Goal: Information Seeking & Learning: Learn about a topic

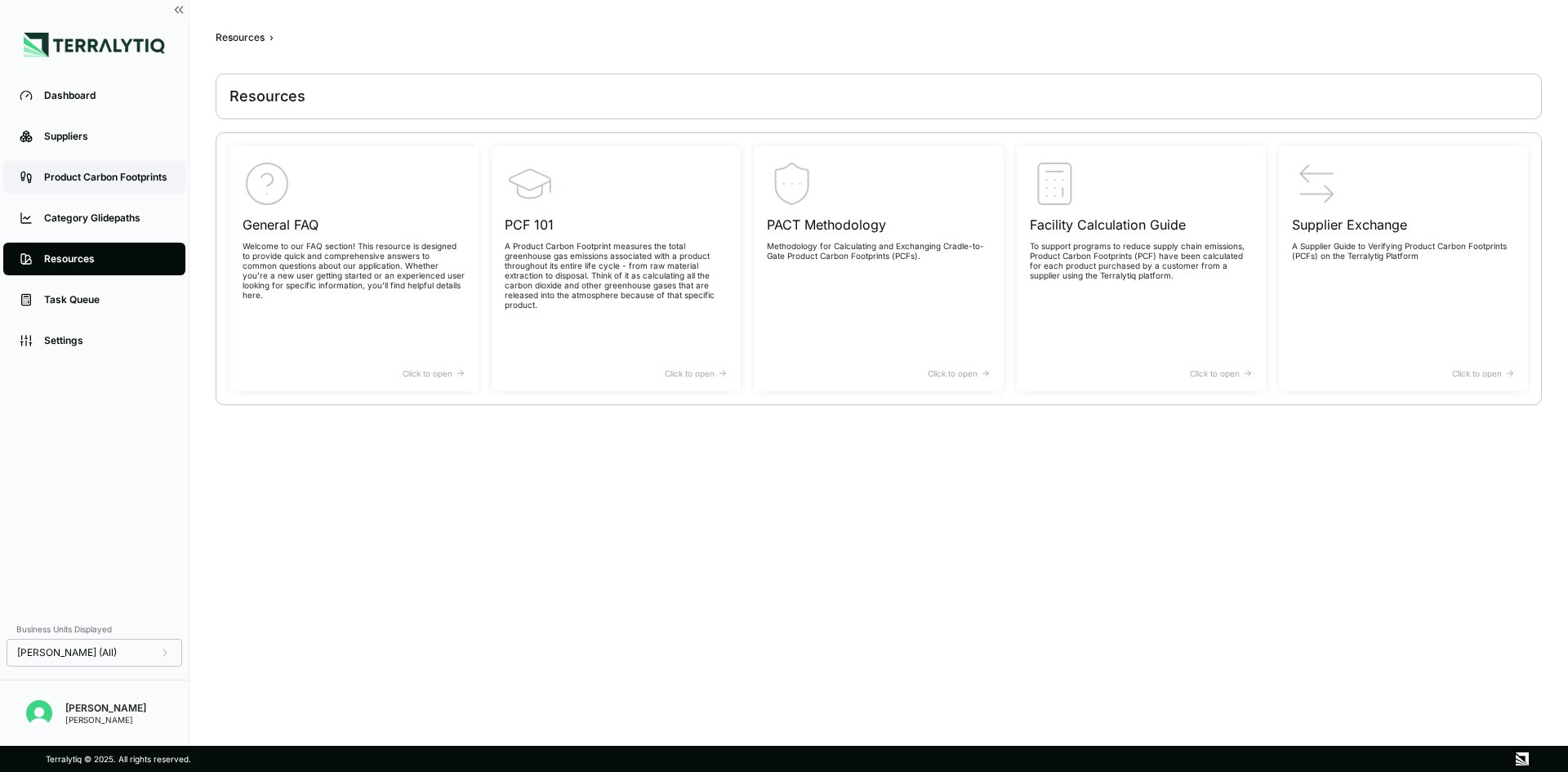
scroll to position [5, 0]
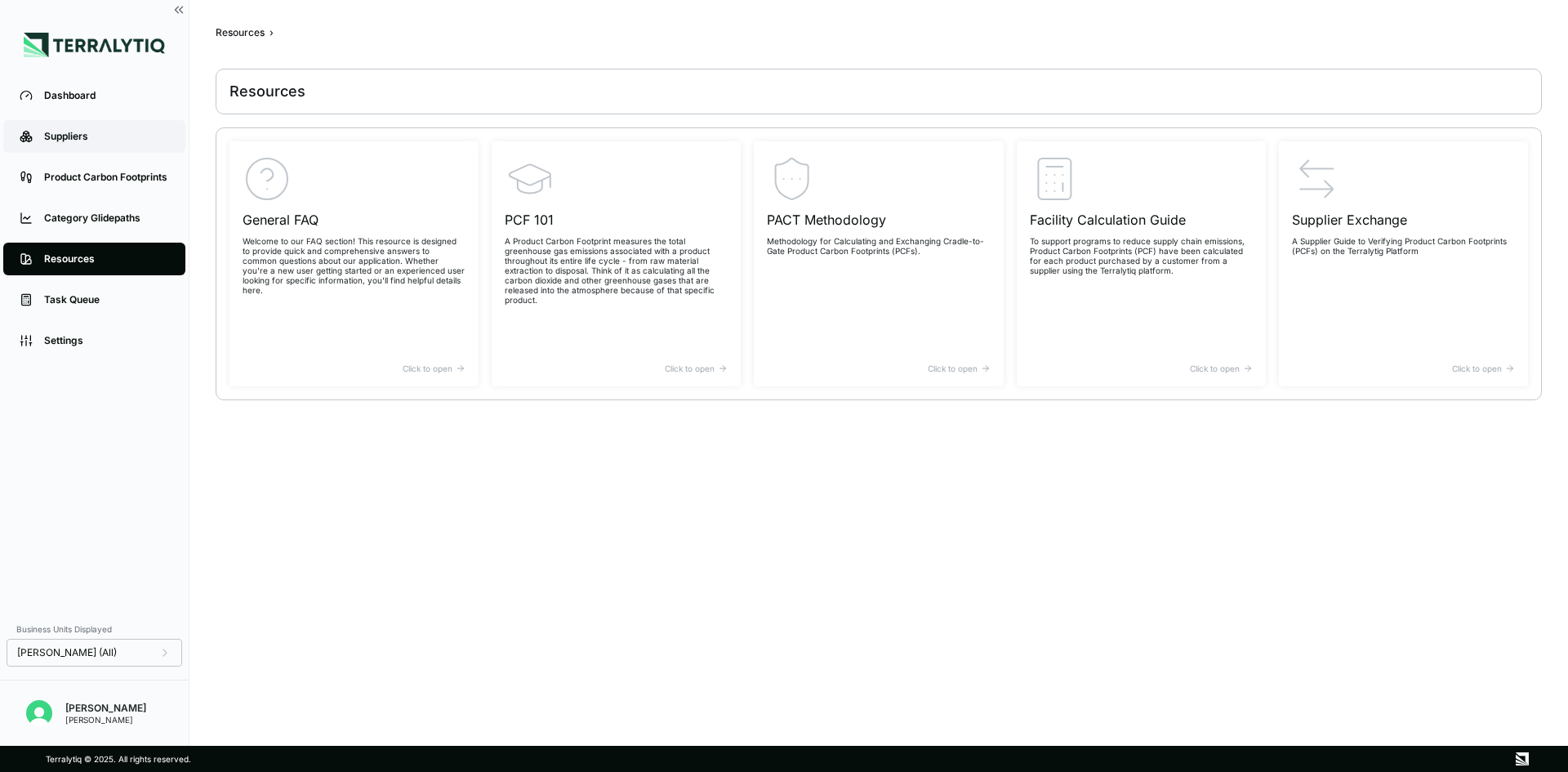
click at [94, 139] on div "Suppliers" at bounding box center [107, 136] width 125 height 13
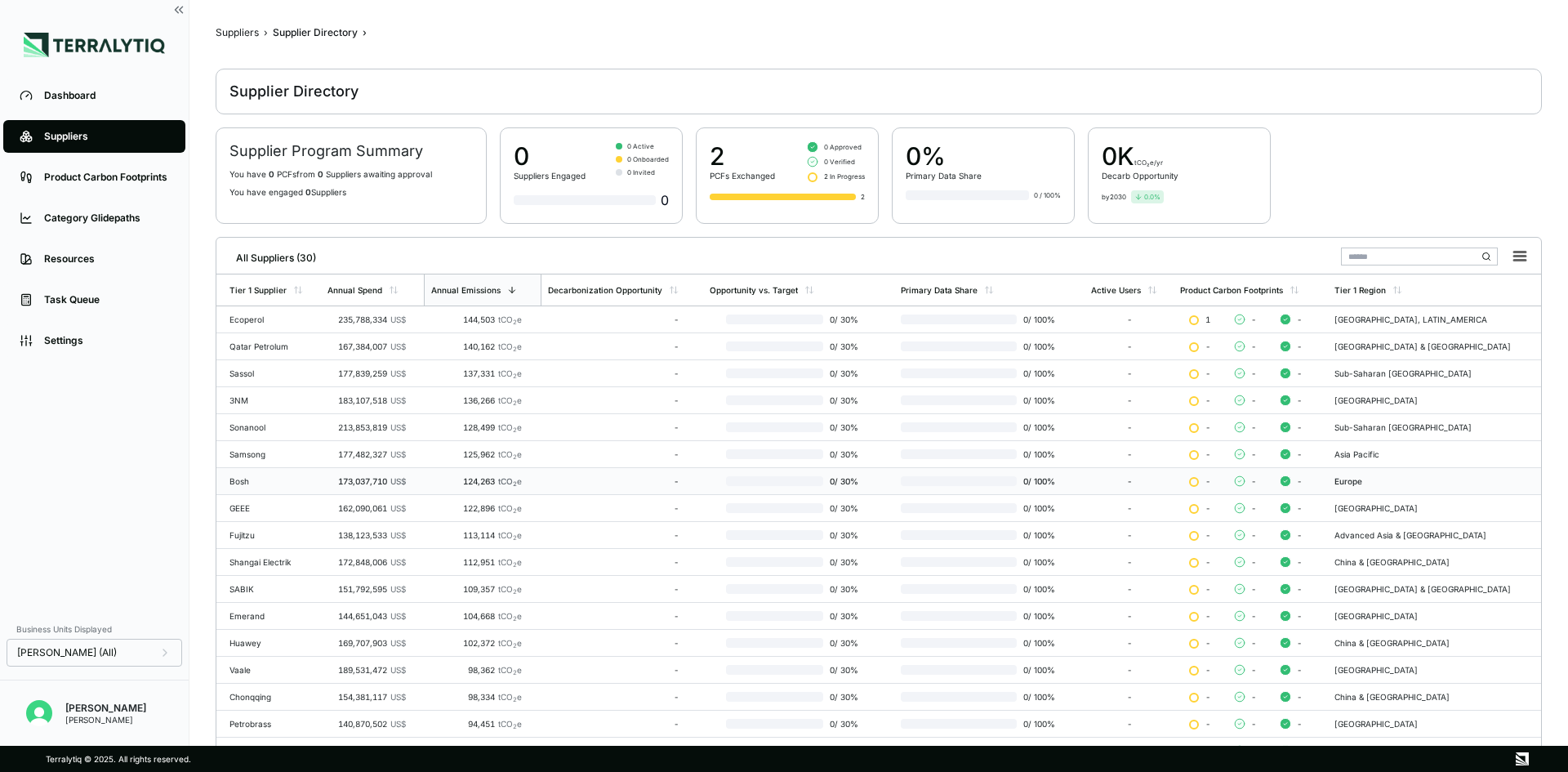
click at [440, 481] on div "124,263 tCO 2 e" at bounding box center [476, 481] width 92 height 10
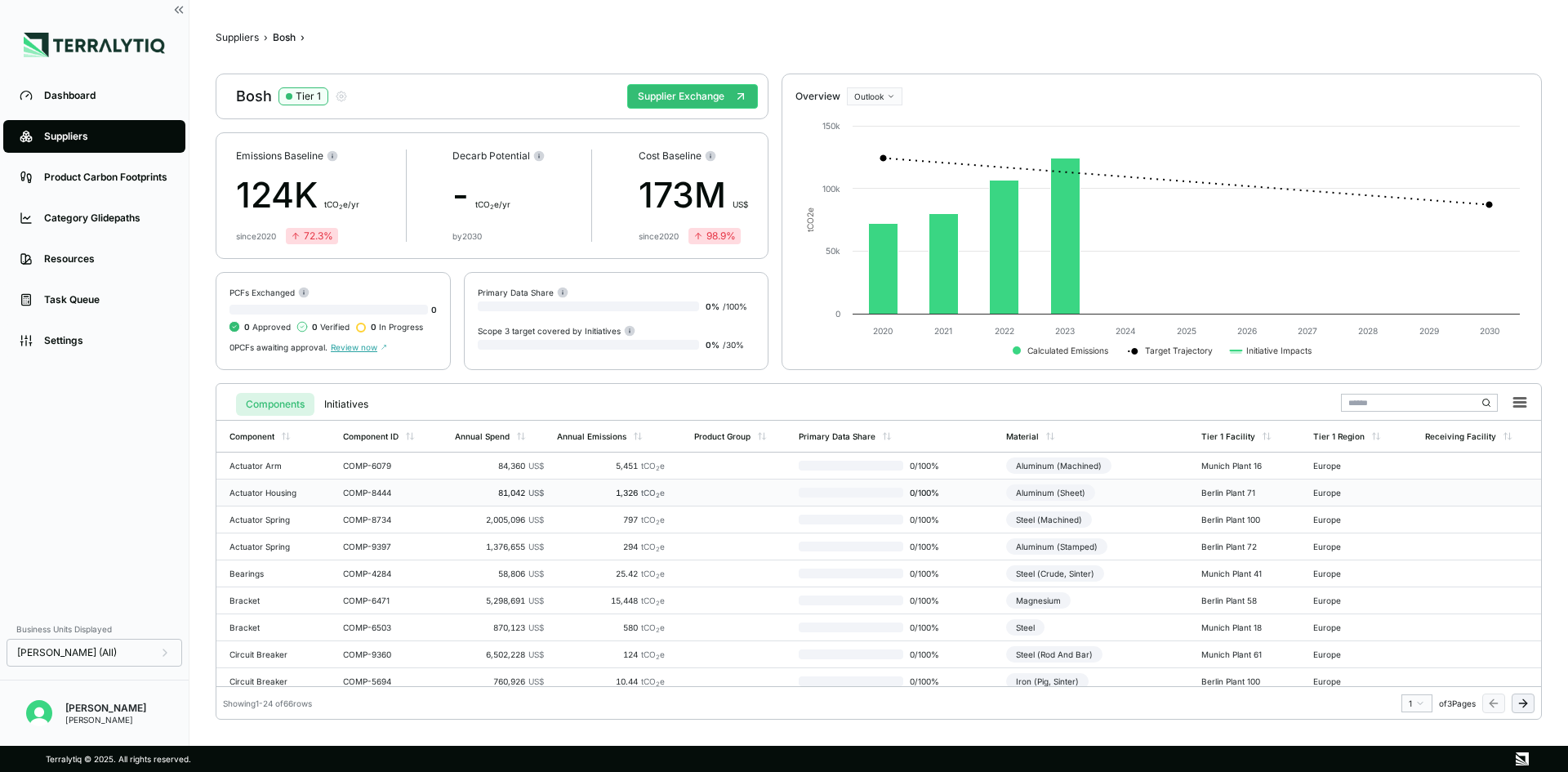
click at [528, 493] on span "US$" at bounding box center [536, 492] width 16 height 10
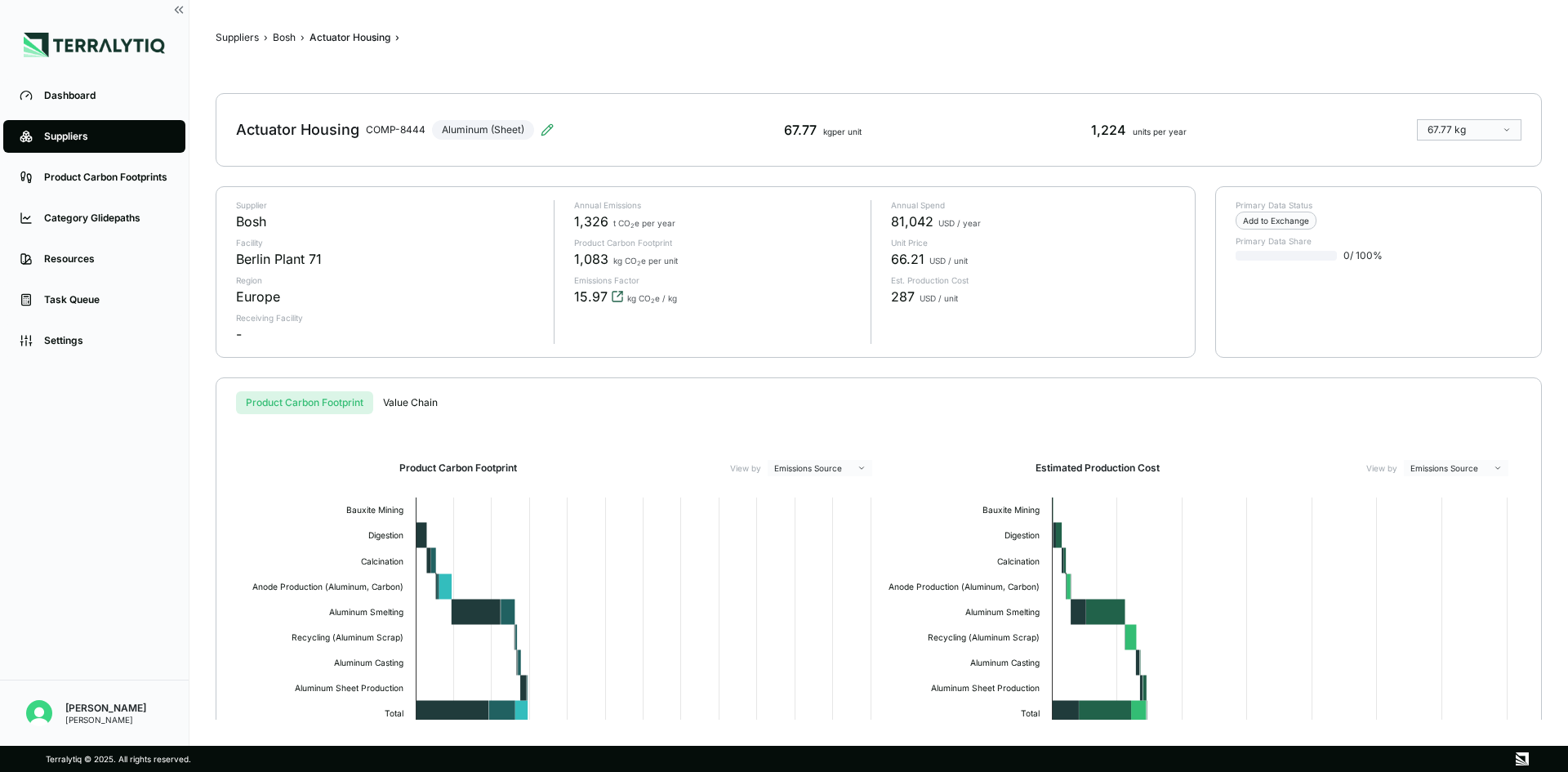
click at [616, 294] on icon "View audit trail" at bounding box center [617, 296] width 13 height 13
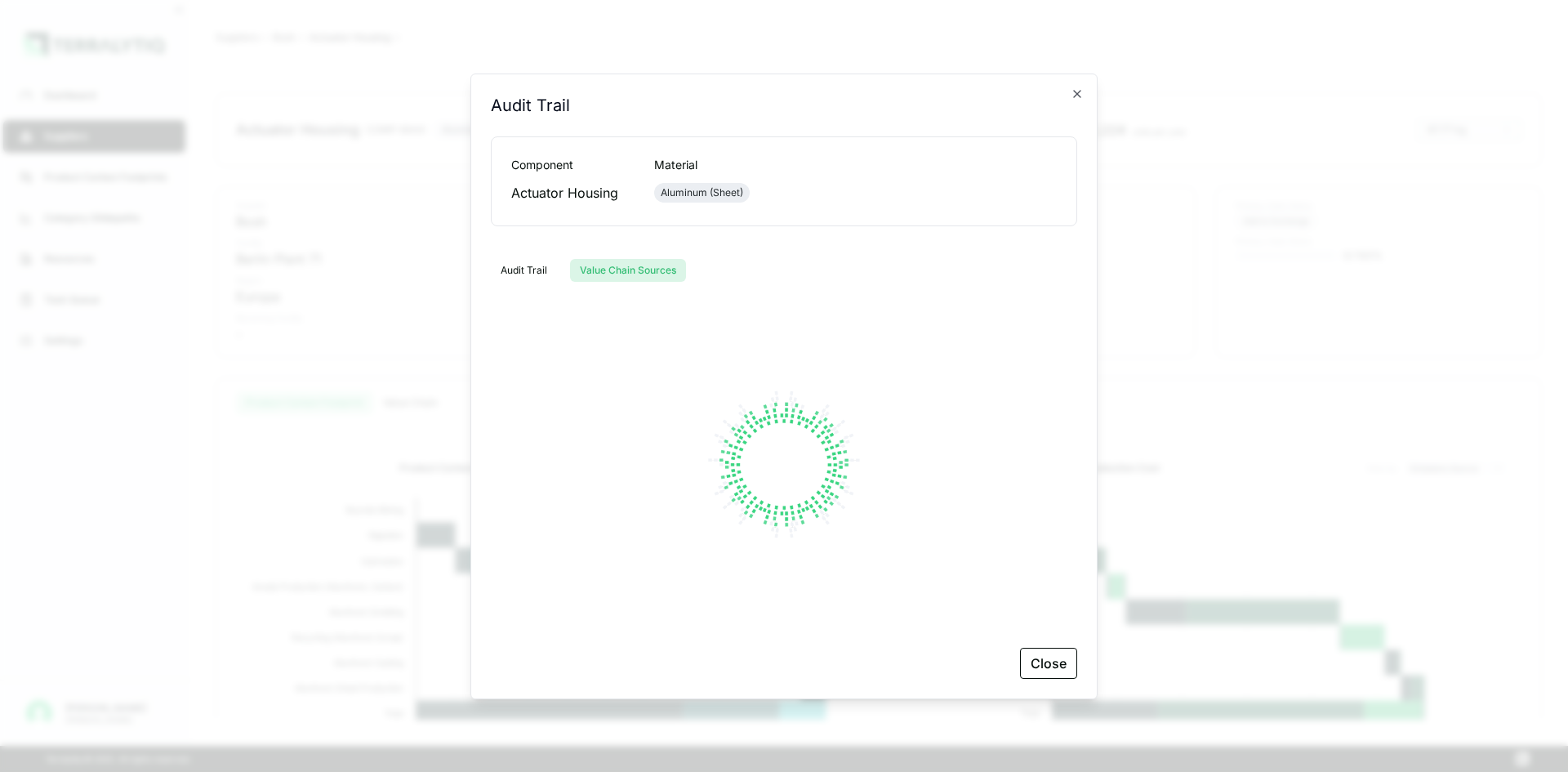
click at [626, 272] on button "Value Chain Sources" at bounding box center [629, 271] width 116 height 23
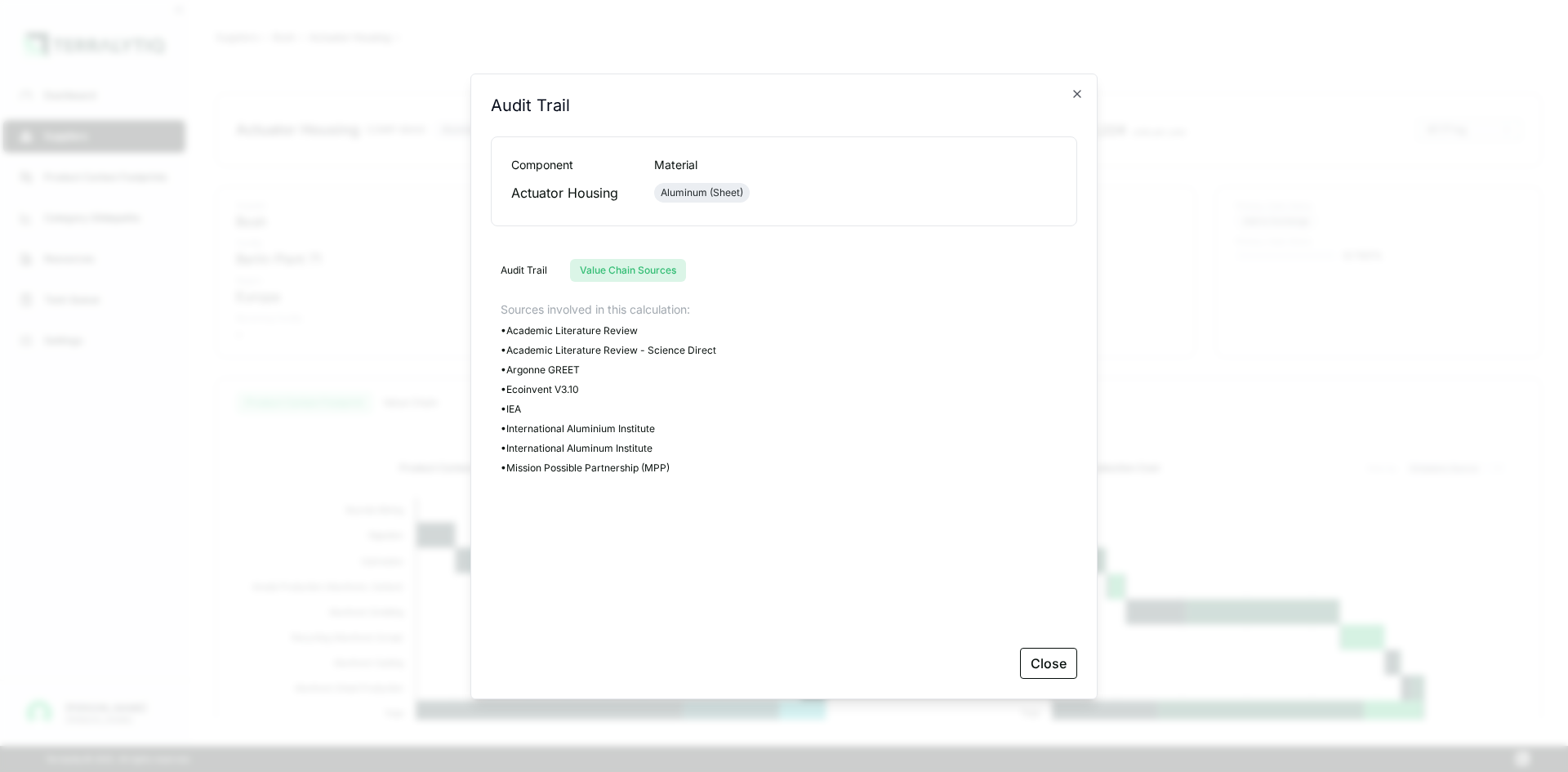
click at [538, 266] on button "Audit Trail" at bounding box center [524, 271] width 66 height 23
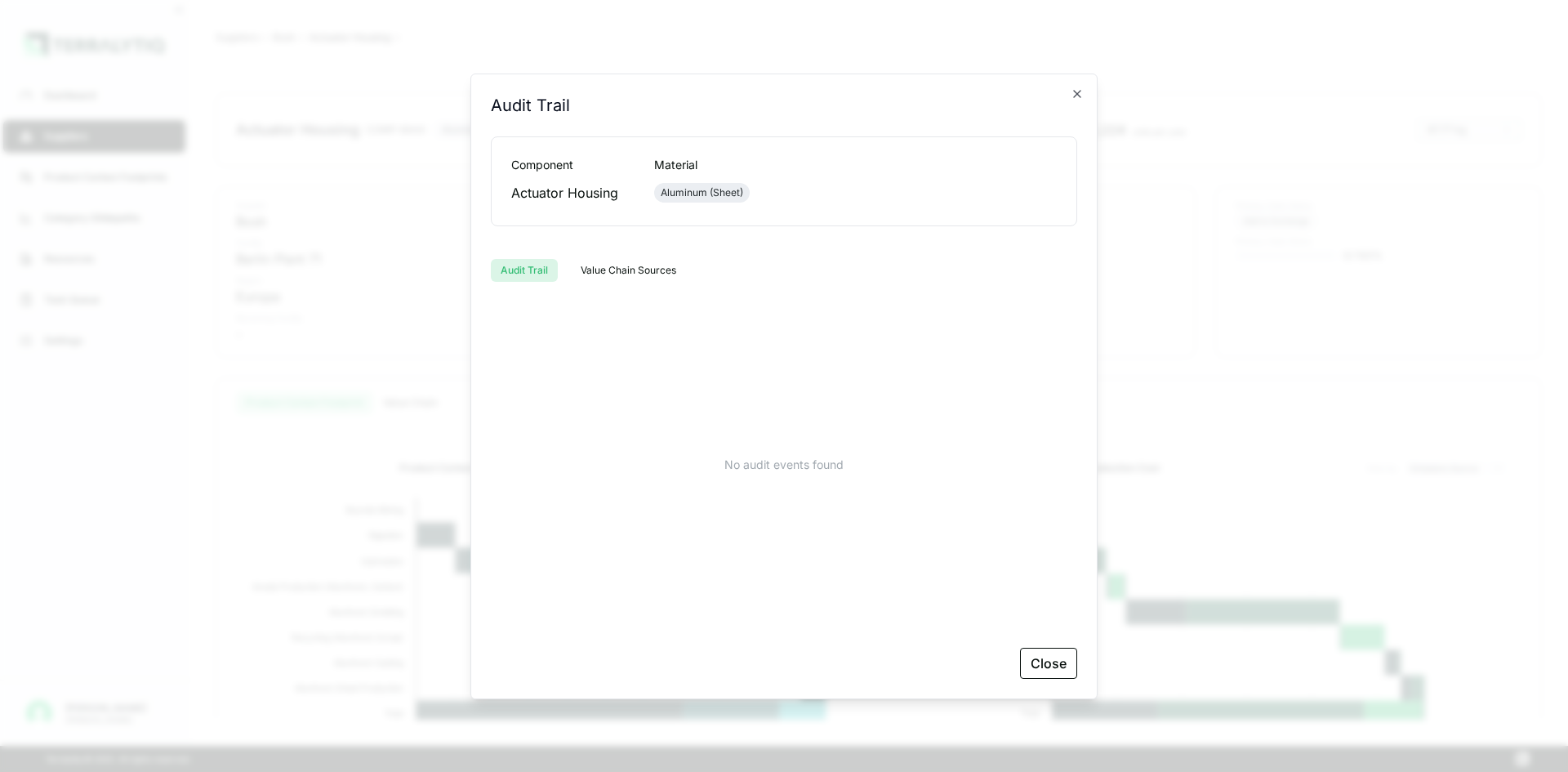
click at [615, 274] on button "Value Chain Sources" at bounding box center [628, 271] width 116 height 23
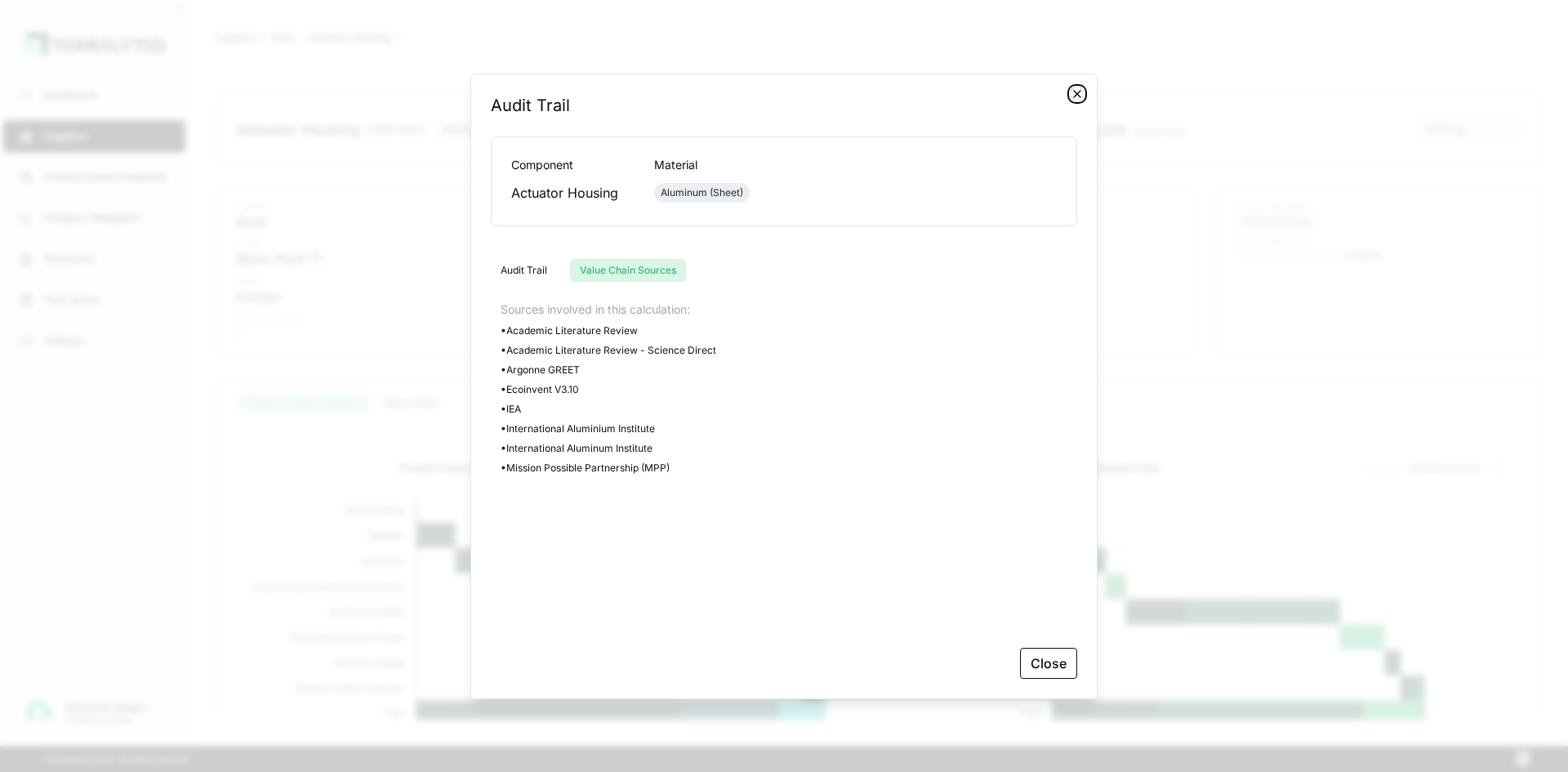
click at [1074, 91] on icon "button" at bounding box center [1077, 94] width 6 height 6
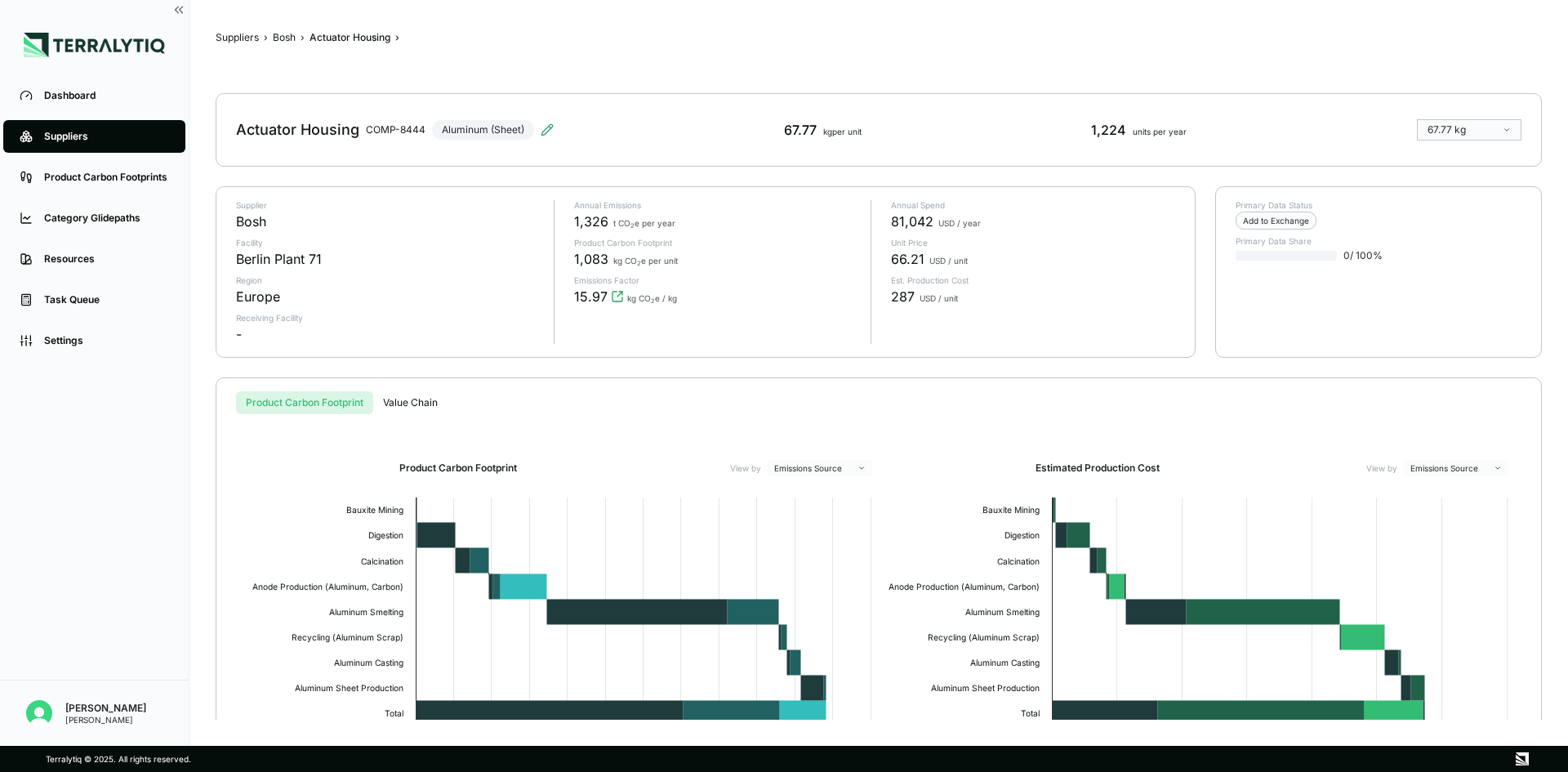
click at [608, 295] on span "15.97 kg CO 2 e / kg" at bounding box center [625, 296] width 103 height 19
click at [613, 296] on icon "View audit trail" at bounding box center [617, 296] width 10 height 10
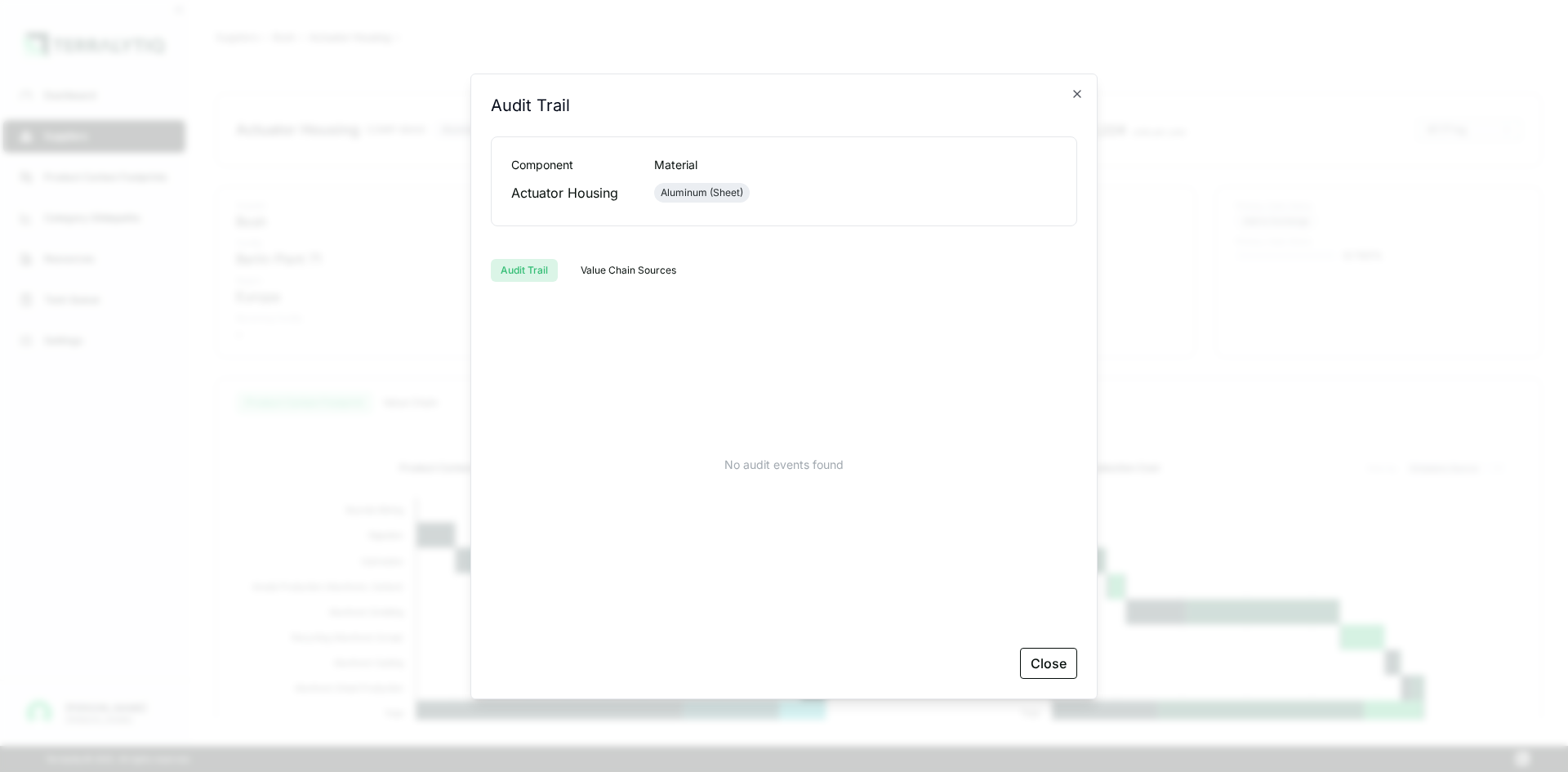
click at [622, 257] on div "Audit Trail Value Chain Sources" at bounding box center [784, 264] width 586 height 36
click at [623, 263] on button "Value Chain Sources" at bounding box center [629, 271] width 116 height 23
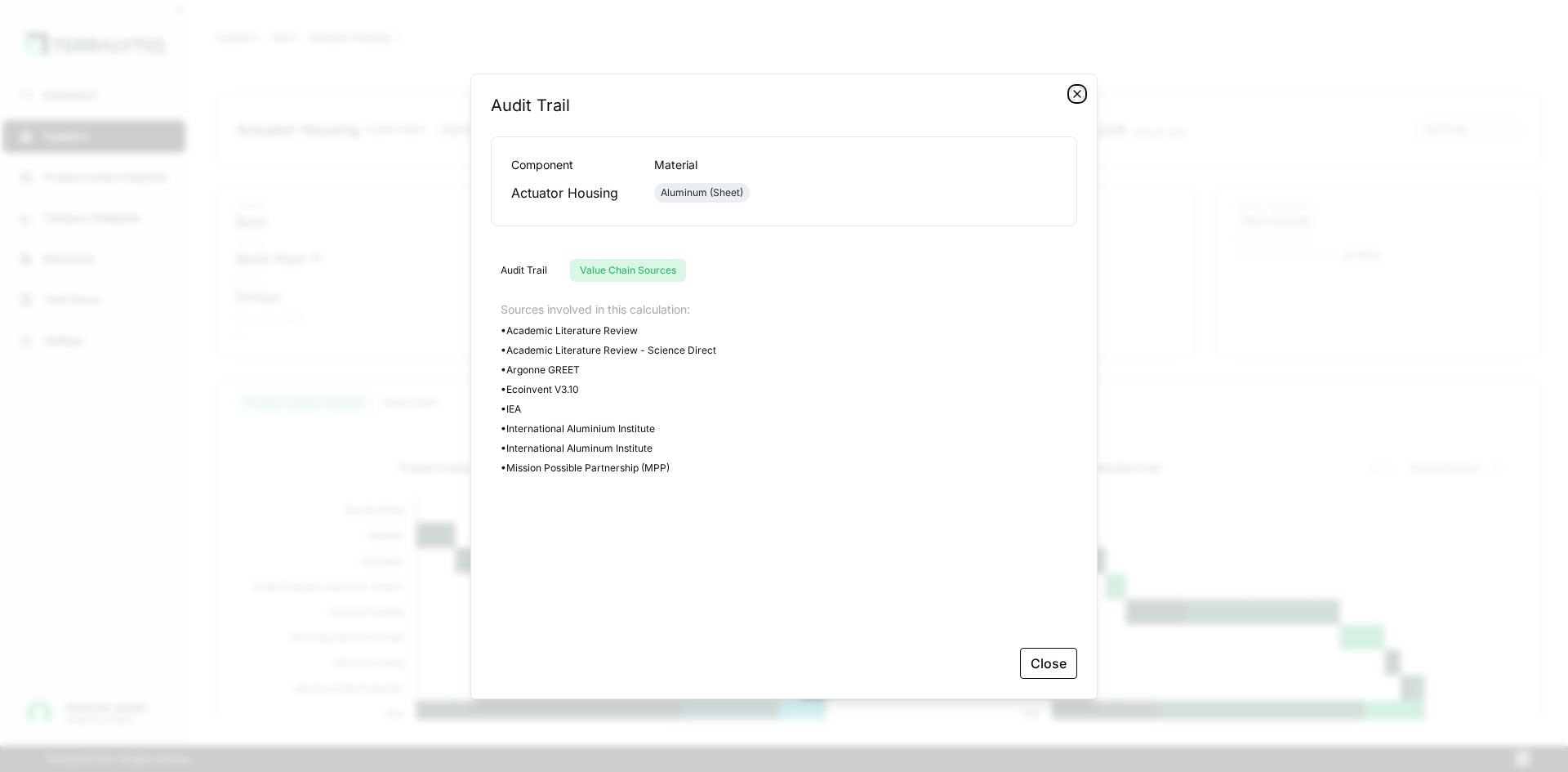
click at [1078, 92] on icon "button" at bounding box center [1077, 94] width 13 height 13
